Goal: Transaction & Acquisition: Book appointment/travel/reservation

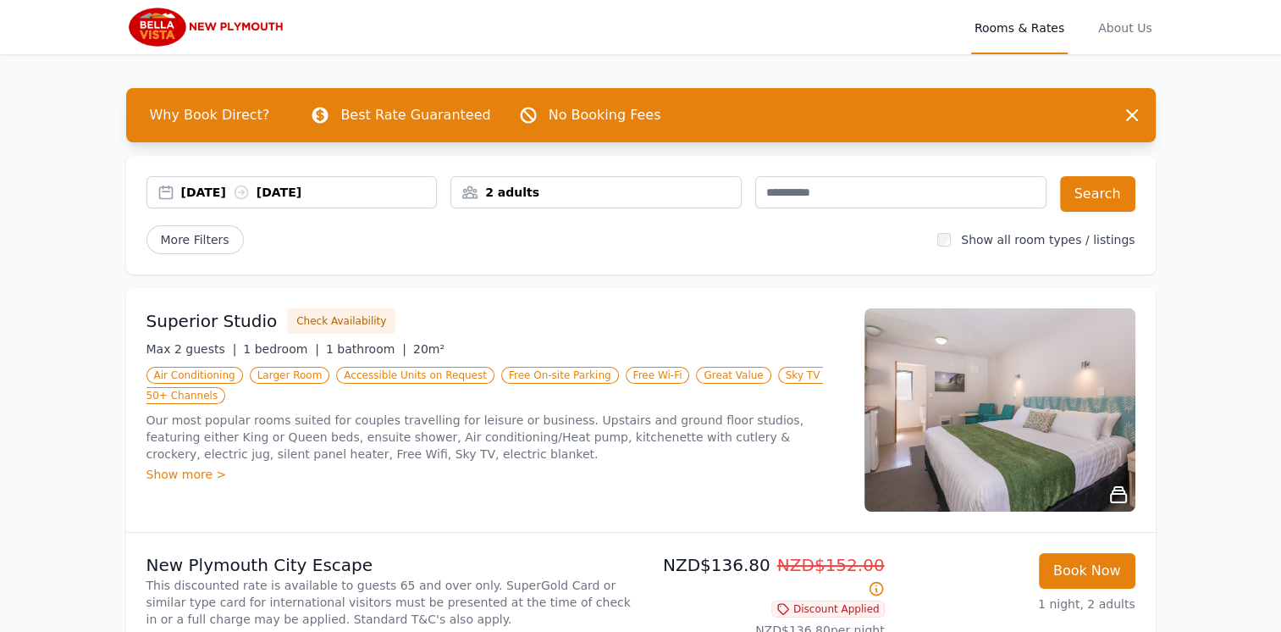
click at [220, 180] on div "[DATE] [DATE]" at bounding box center [291, 192] width 291 height 32
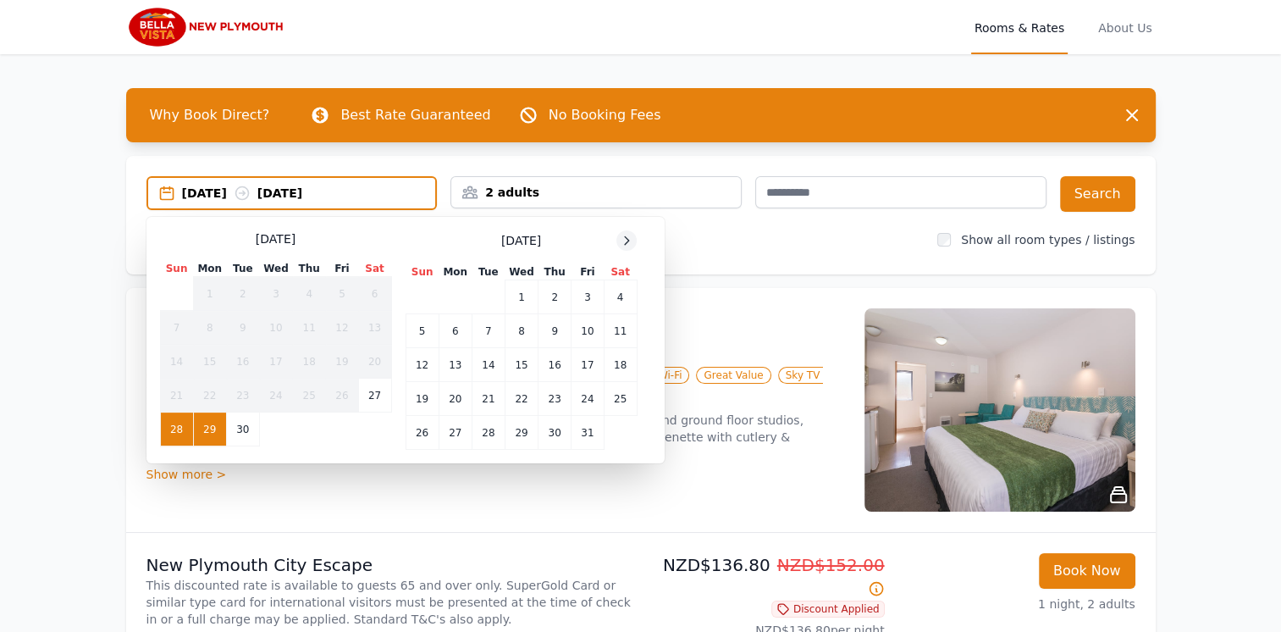
click at [623, 234] on icon at bounding box center [627, 241] width 14 height 14
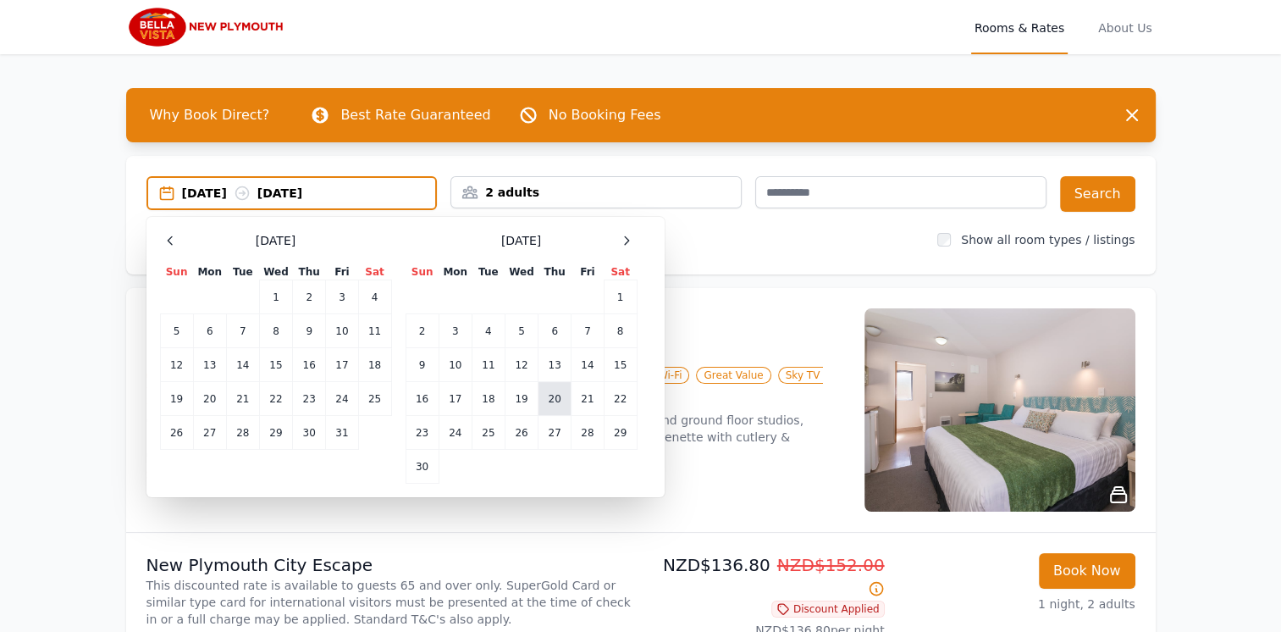
click at [567, 401] on td "20" at bounding box center [554, 399] width 33 height 34
click at [584, 398] on td "21" at bounding box center [587, 399] width 32 height 34
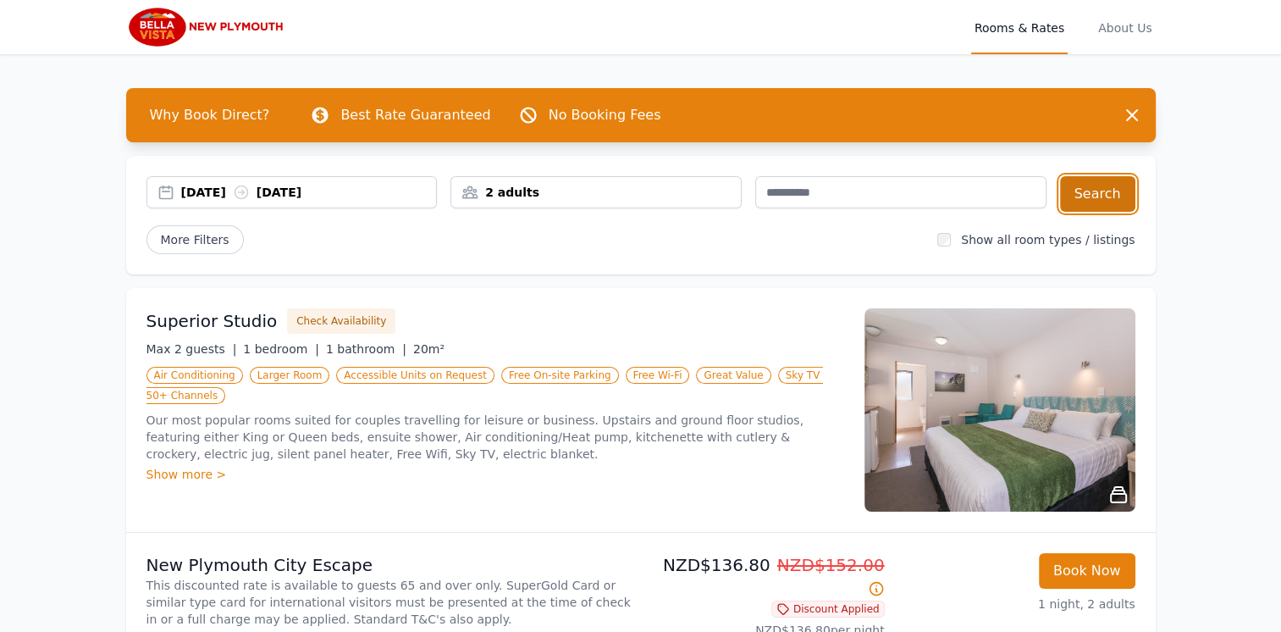
click at [1090, 200] on button "Search" at bounding box center [1097, 194] width 75 height 36
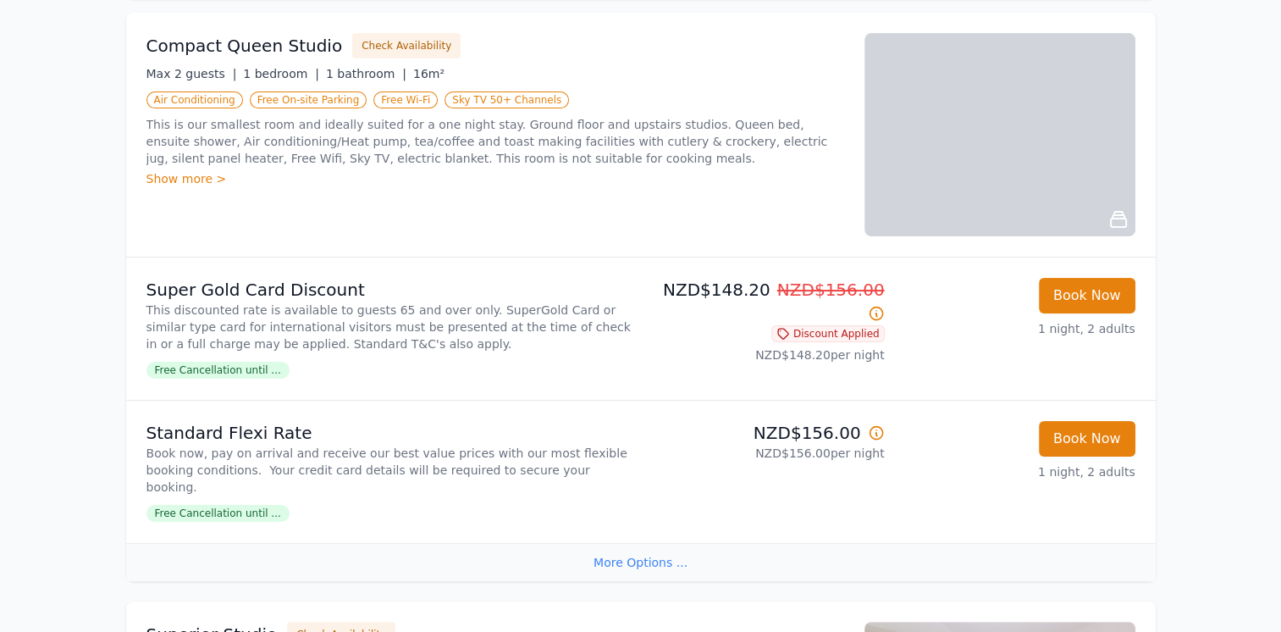
scroll to position [279, 0]
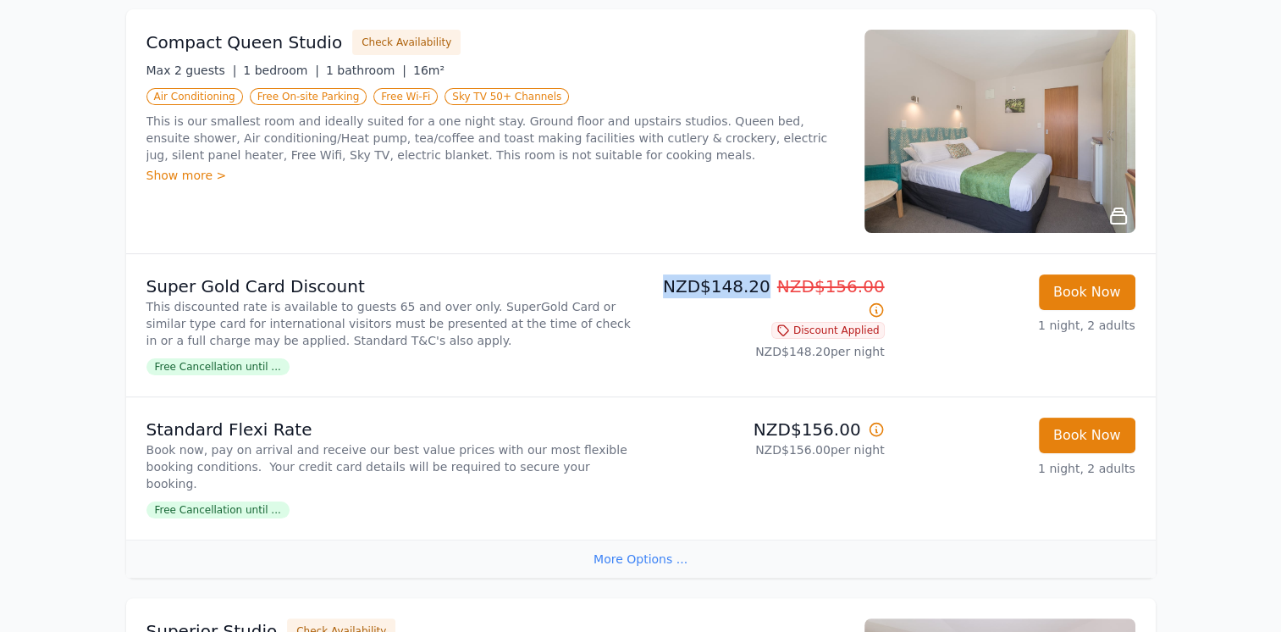
drag, startPoint x: 669, startPoint y: 284, endPoint x: 769, endPoint y: 282, distance: 99.9
click at [769, 282] on p "NZD$148.20 NZD$156.00" at bounding box center [766, 297] width 237 height 47
drag, startPoint x: 769, startPoint y: 282, endPoint x: 753, endPoint y: 283, distance: 15.3
click at [753, 283] on p "NZD$148.20 NZD$156.00" at bounding box center [766, 297] width 237 height 47
click at [751, 283] on p "NZD$148.20 NZD$156.00" at bounding box center [766, 297] width 237 height 47
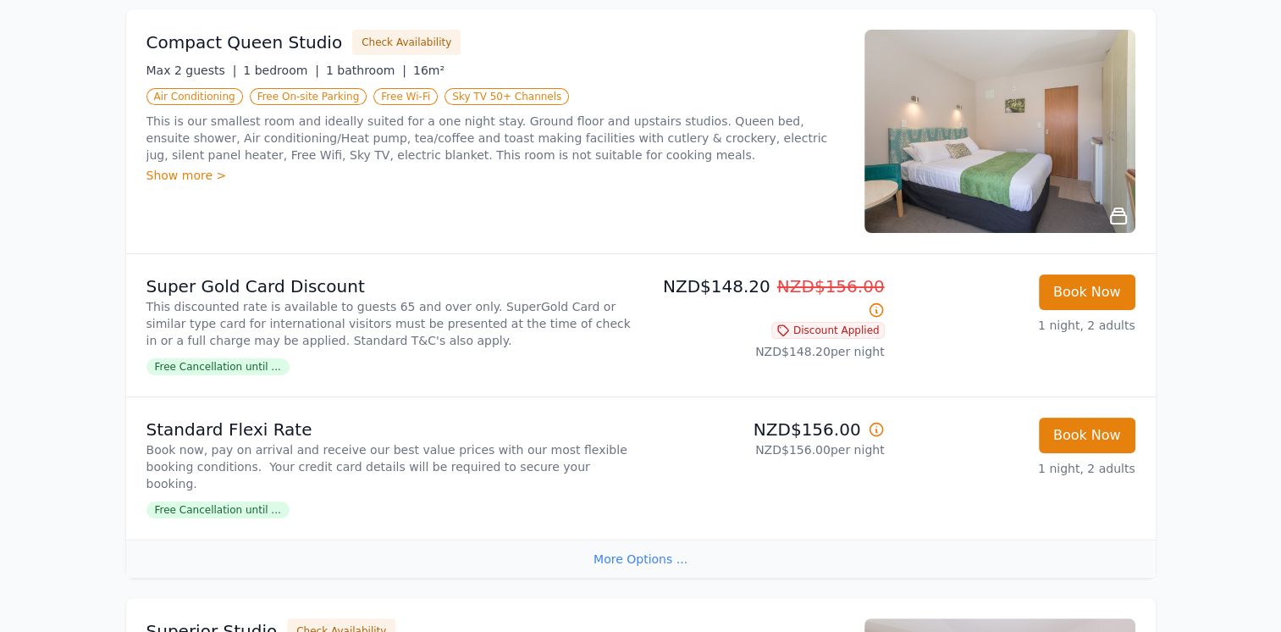
click at [775, 339] on div "NZD$148.20 NZD$156.00 Discount Applied NZD$148.20 per night" at bounding box center [766, 325] width 237 height 102
click at [956, 163] on img at bounding box center [999, 131] width 271 height 203
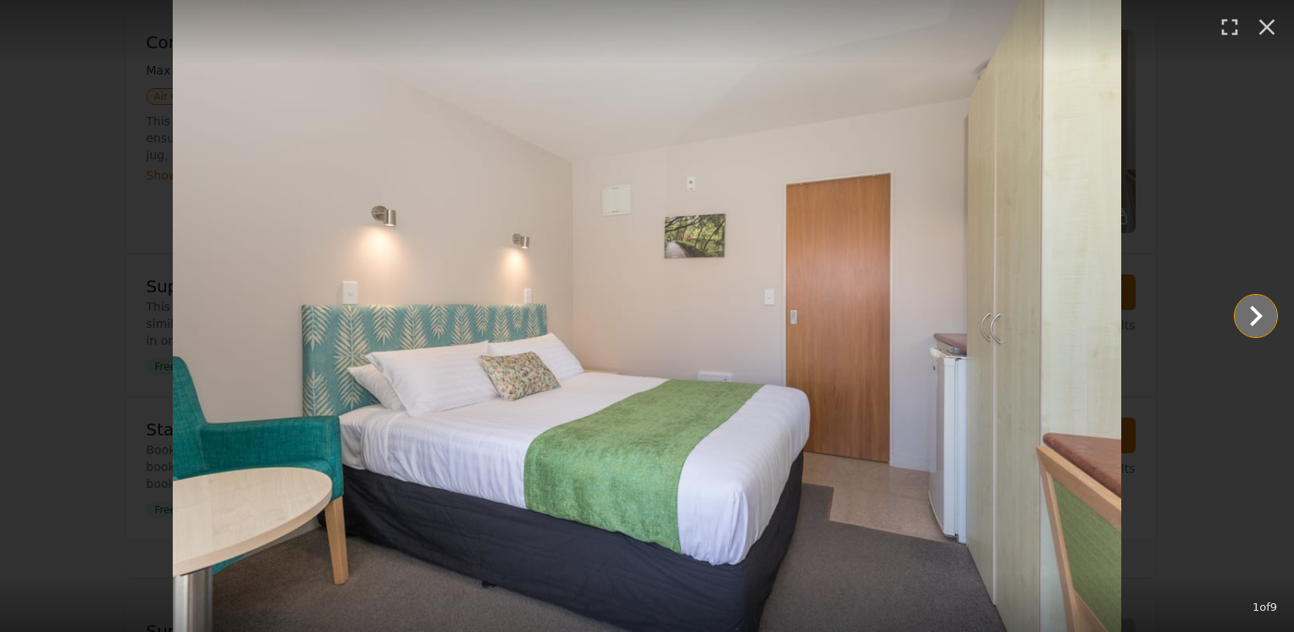
click at [1258, 312] on icon "Show slide 2 of 9" at bounding box center [1256, 316] width 13 height 20
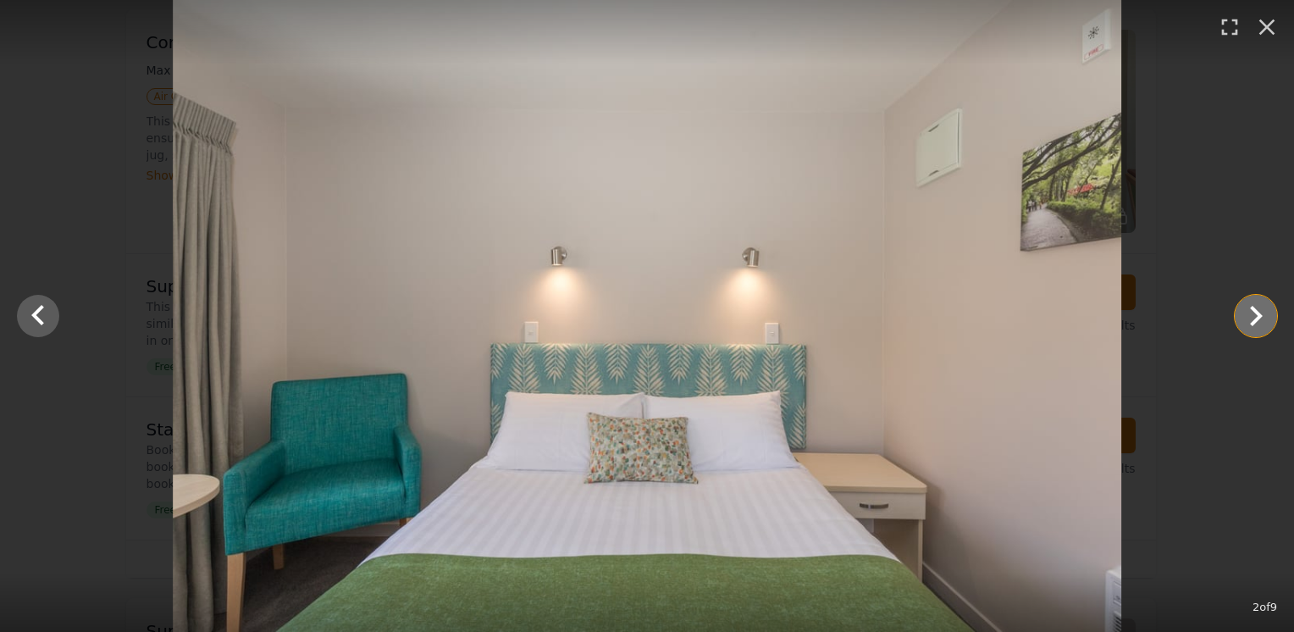
click at [1258, 312] on icon "Show slide 3 of 9" at bounding box center [1256, 316] width 13 height 20
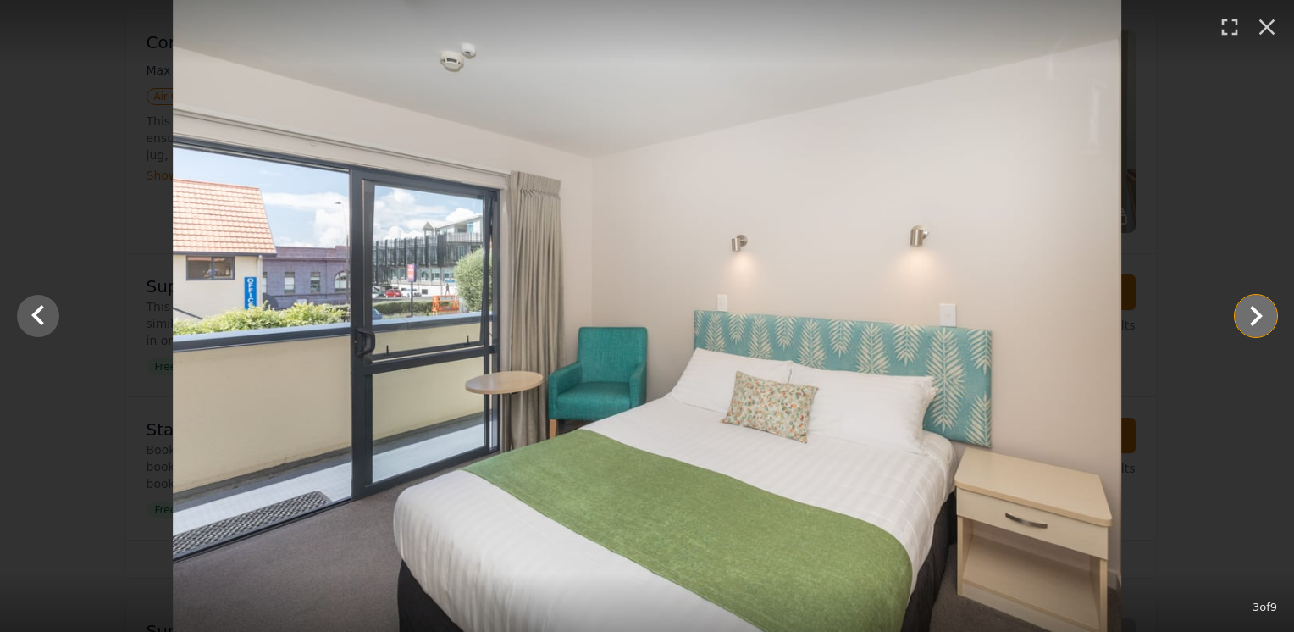
click at [1258, 312] on icon "Show slide 4 of 9" at bounding box center [1256, 316] width 13 height 20
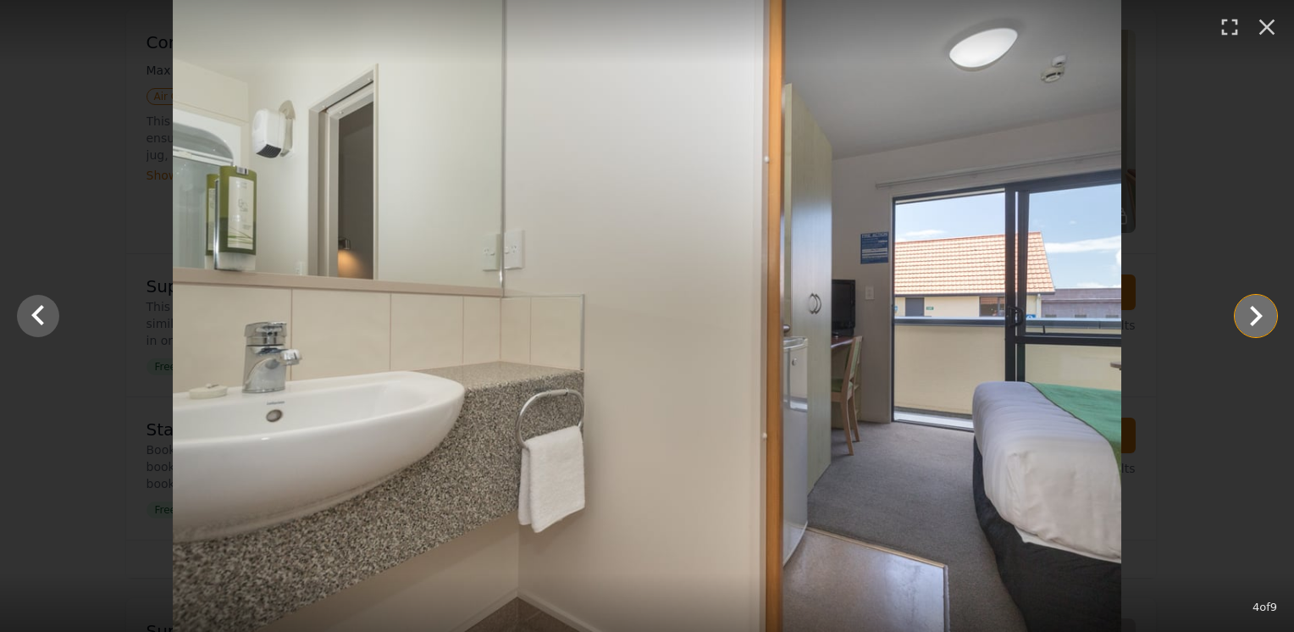
click at [1258, 312] on icon "Show slide 5 of 9" at bounding box center [1256, 316] width 13 height 20
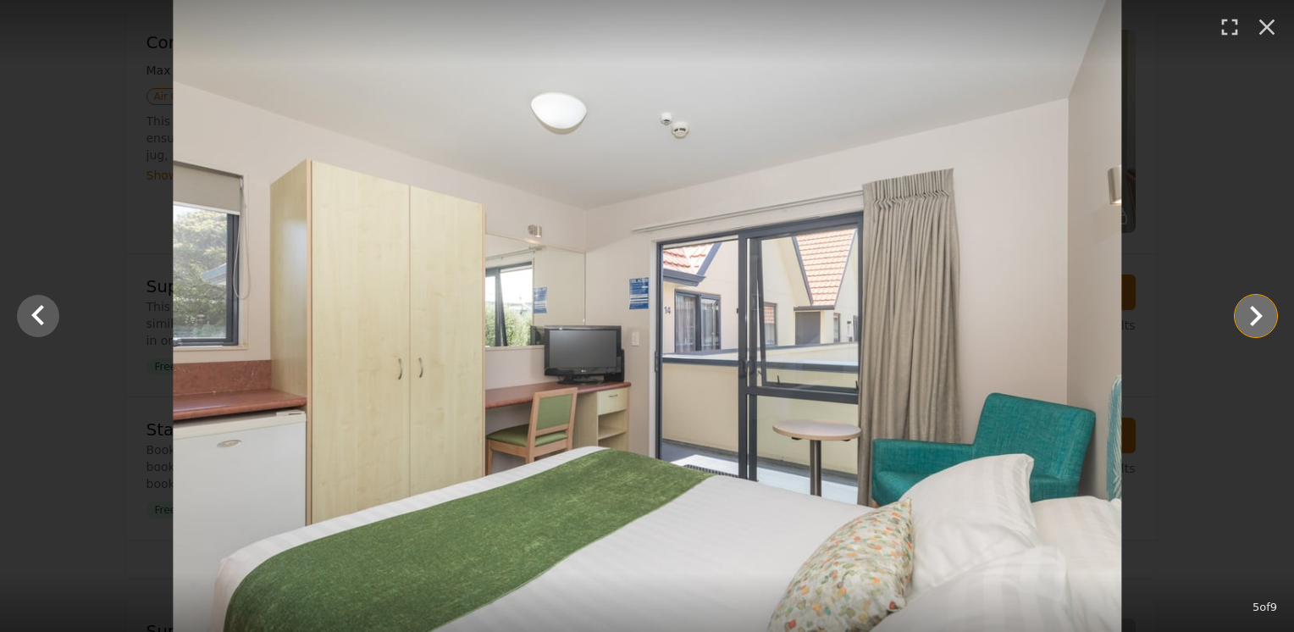
click at [1258, 312] on icon "Show slide 6 of 9" at bounding box center [1256, 316] width 13 height 20
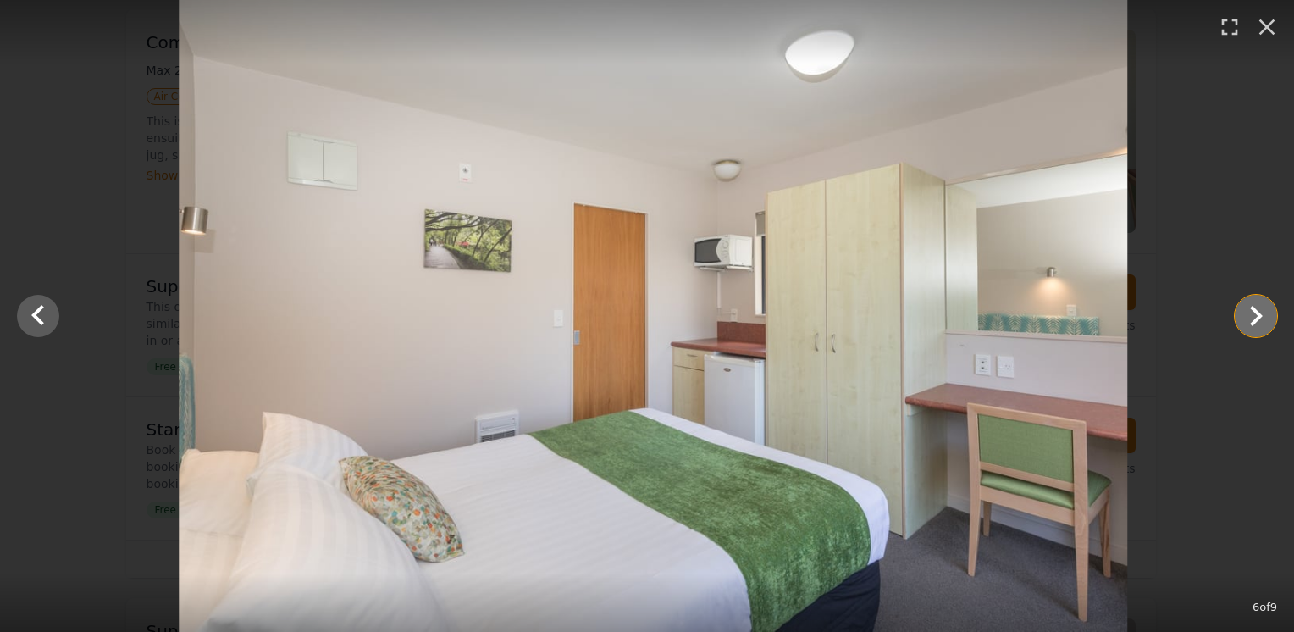
click at [1258, 312] on icon "Show slide 7 of 9" at bounding box center [1256, 316] width 13 height 20
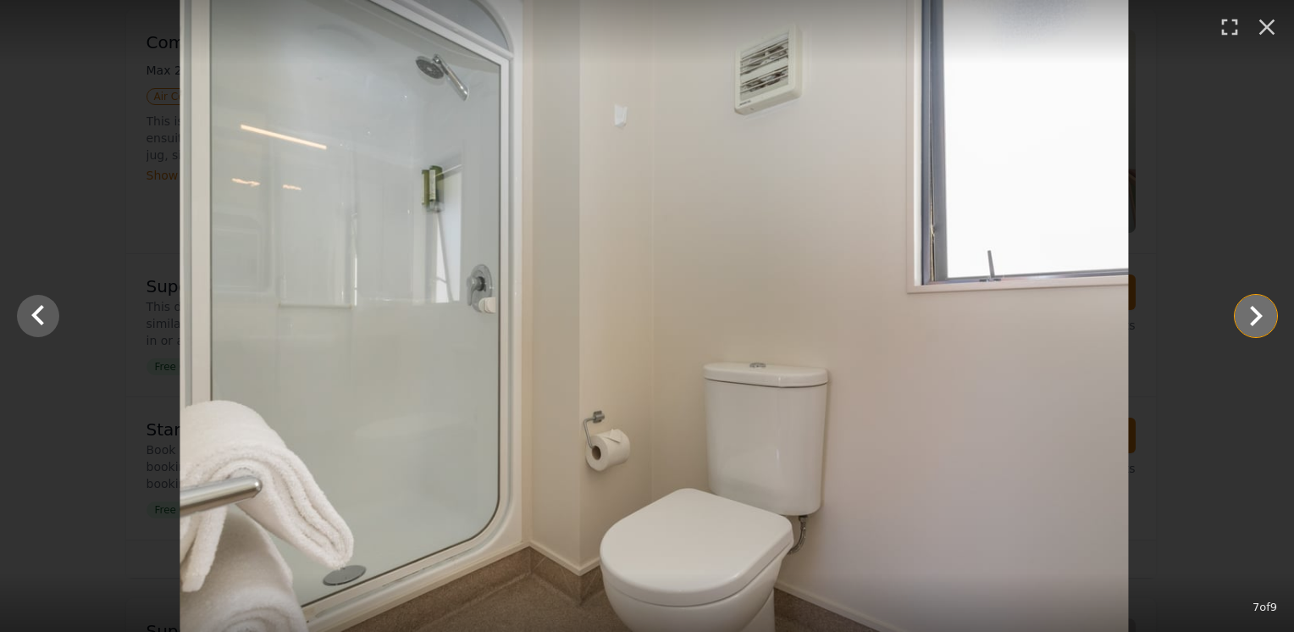
click at [1258, 312] on icon "Show slide 8 of 9" at bounding box center [1256, 316] width 13 height 20
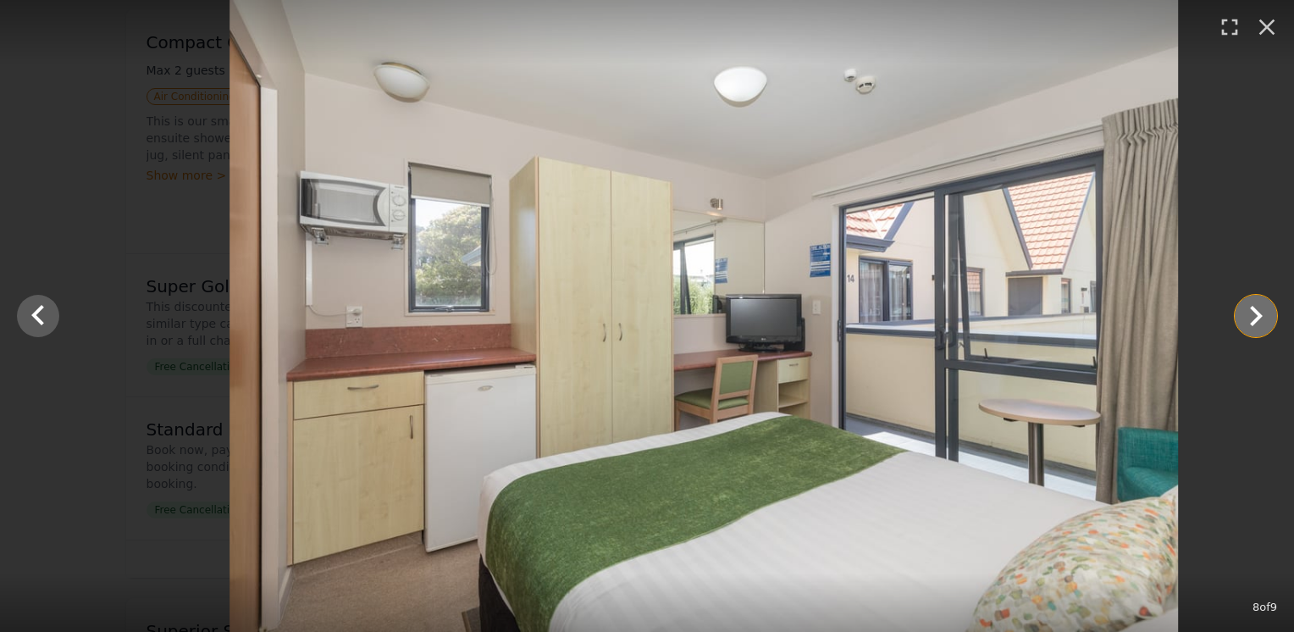
click at [1258, 312] on icon "Show slide 9 of 9" at bounding box center [1256, 316] width 13 height 20
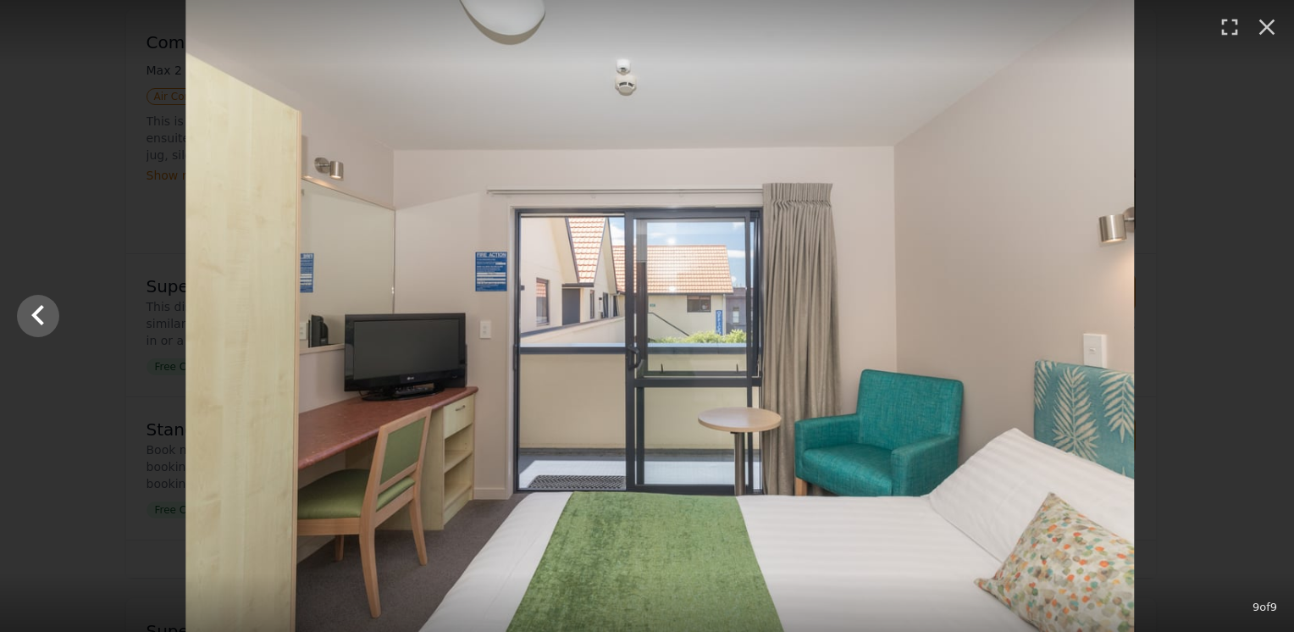
click at [1258, 312] on div at bounding box center [660, 316] width 1294 height 632
